Goal: Consume media (video, audio)

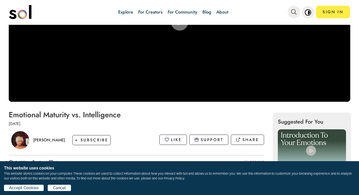
scroll to position [23, 0]
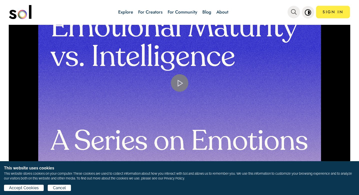
click at [180, 83] on span "Video Player" at bounding box center [180, 83] width 0 height 0
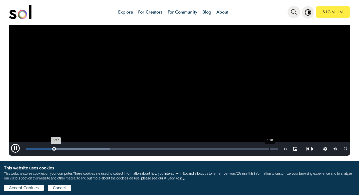
scroll to position [27, 0]
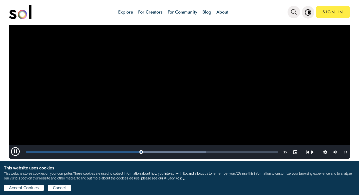
click at [16, 152] on span "Video Player" at bounding box center [16, 152] width 15 height 0
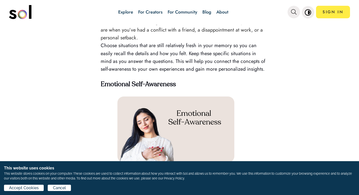
scroll to position [624, 0]
